Goal: Task Accomplishment & Management: Manage account settings

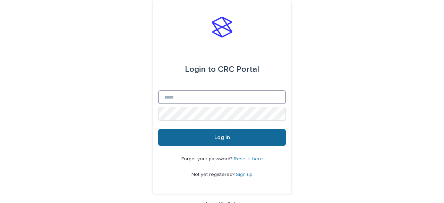
type input "**********"
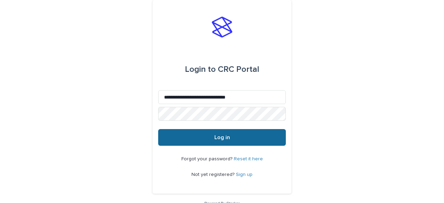
click at [223, 139] on span "Log in" at bounding box center [222, 138] width 16 height 6
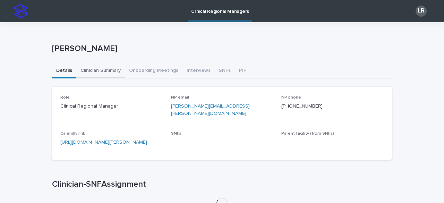
click at [105, 72] on button "Clinician Summary" at bounding box center [100, 71] width 49 height 15
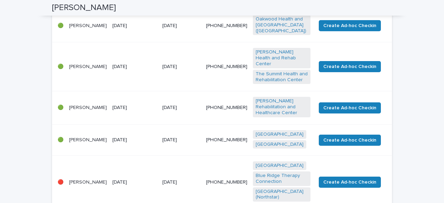
scroll to position [322, 0]
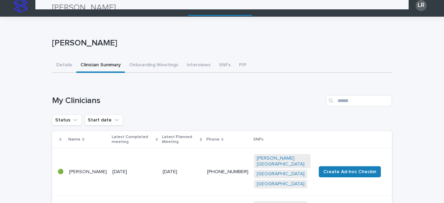
scroll to position [0, 0]
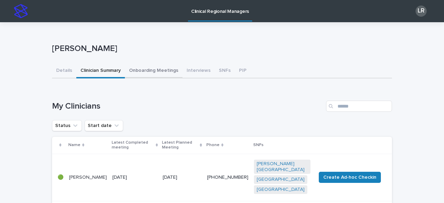
click at [152, 72] on button "Onboarding Meetings" at bounding box center [154, 71] width 58 height 15
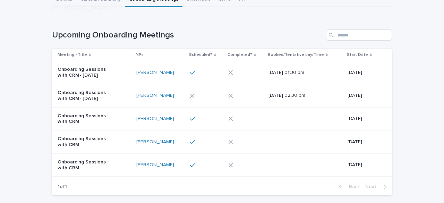
scroll to position [73, 0]
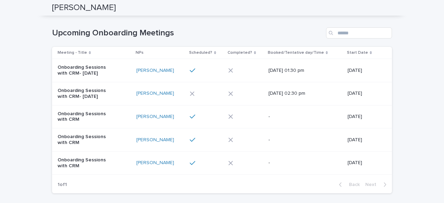
click at [199, 70] on div at bounding box center [204, 70] width 29 height 6
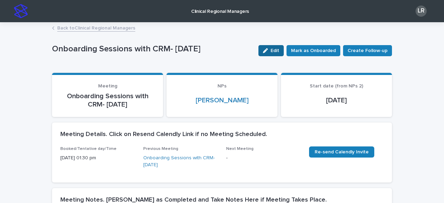
click at [274, 51] on span "Edit" at bounding box center [274, 50] width 9 height 5
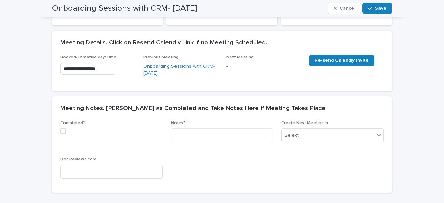
scroll to position [113, 0]
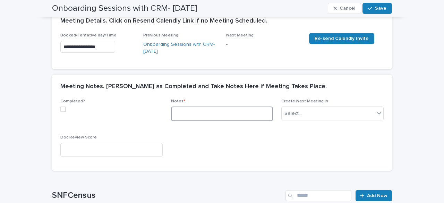
click at [206, 109] on textarea at bounding box center [222, 113] width 102 height 15
paste textarea "**********"
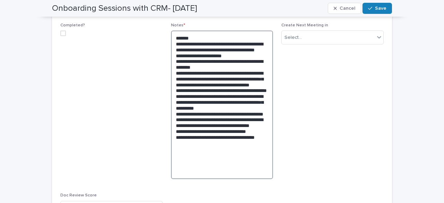
scroll to position [191, 0]
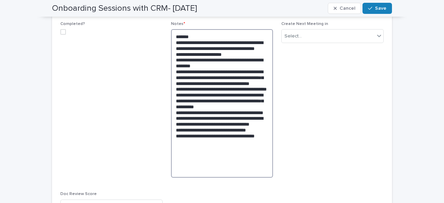
click at [60, 31] on span at bounding box center [63, 32] width 6 height 6
type textarea "**********"
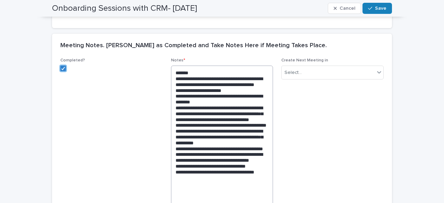
scroll to position [153, 0]
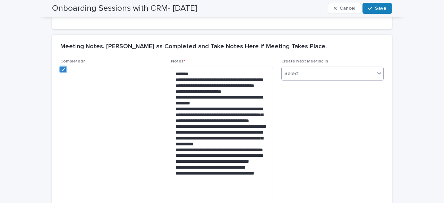
click at [288, 77] on div "Select..." at bounding box center [327, 73] width 93 height 11
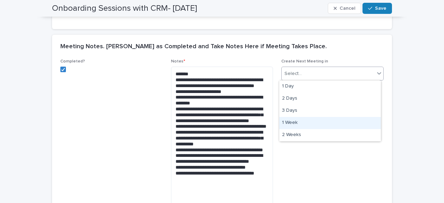
click at [290, 123] on div "1 Week" at bounding box center [330, 123] width 102 height 12
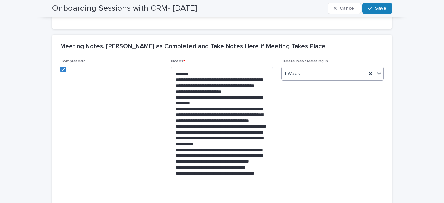
click at [305, 156] on span "Create Next Meeting in option 1 Week, selected. 0 results available. Select is …" at bounding box center [332, 140] width 102 height 162
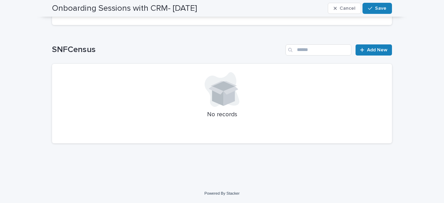
scroll to position [0, 0]
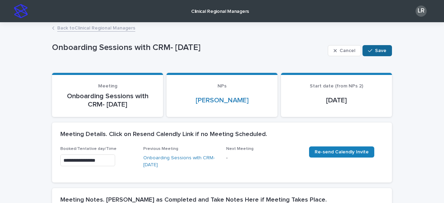
click at [368, 51] on icon "button" at bounding box center [370, 50] width 4 height 5
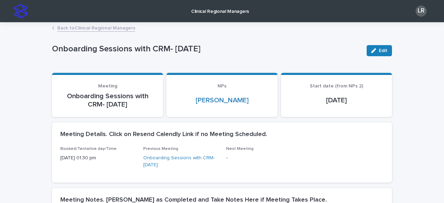
click at [80, 28] on link "Back to Clinical Regional Managers" at bounding box center [96, 28] width 78 height 8
